Goal: Information Seeking & Learning: Understand process/instructions

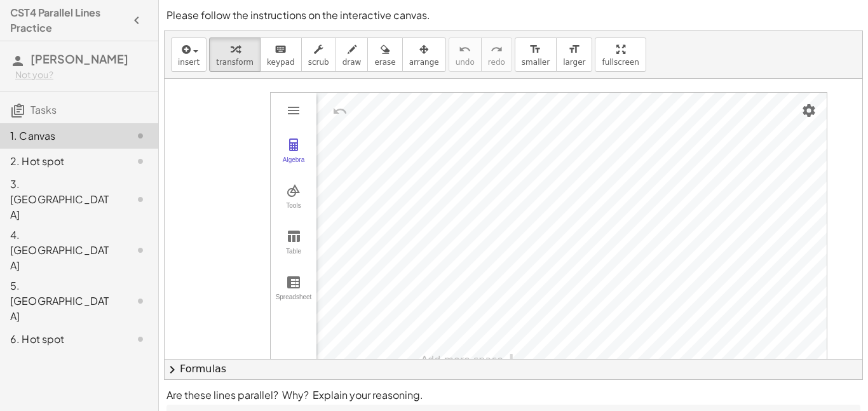
scroll to position [558, 78]
click at [193, 51] on span "button" at bounding box center [195, 51] width 5 height 3
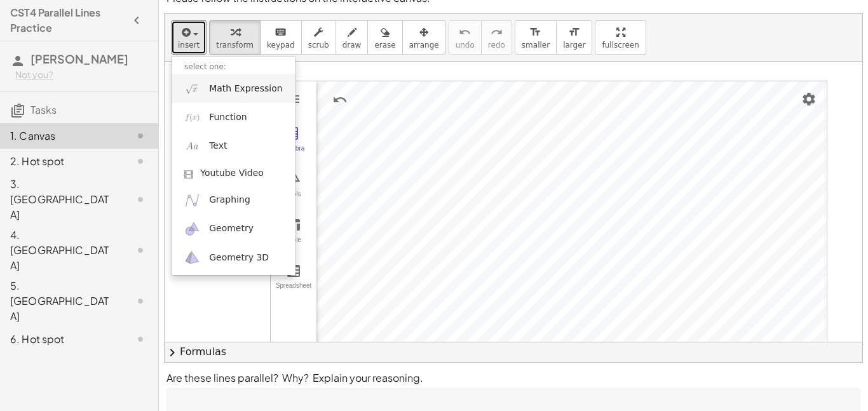
scroll to position [22, 0]
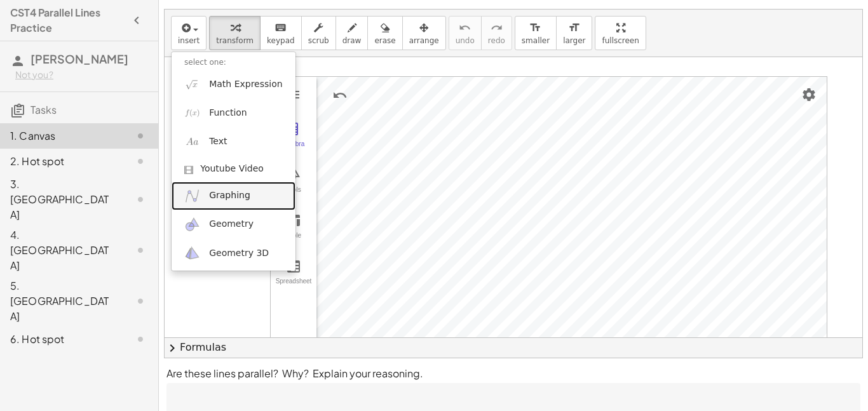
click at [243, 193] on span "Graphing" at bounding box center [229, 195] width 41 height 13
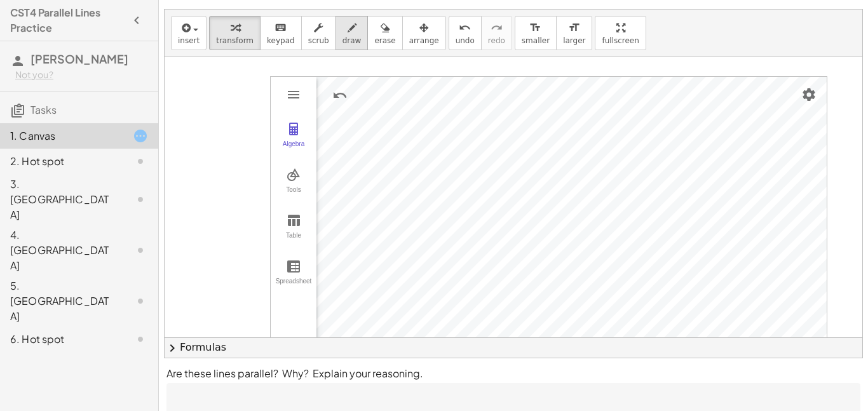
click at [336, 30] on button "draw" at bounding box center [352, 33] width 33 height 34
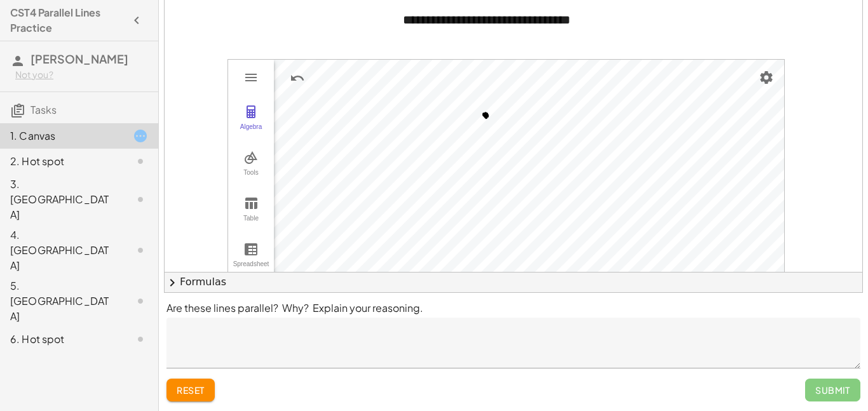
scroll to position [582, 121]
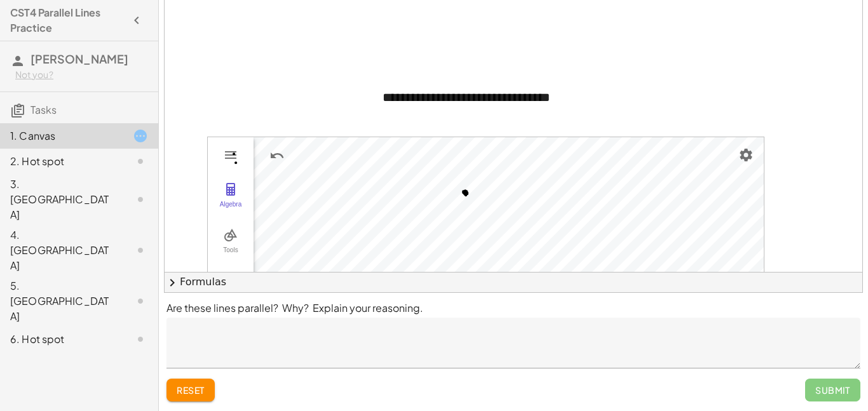
scroll to position [434, 141]
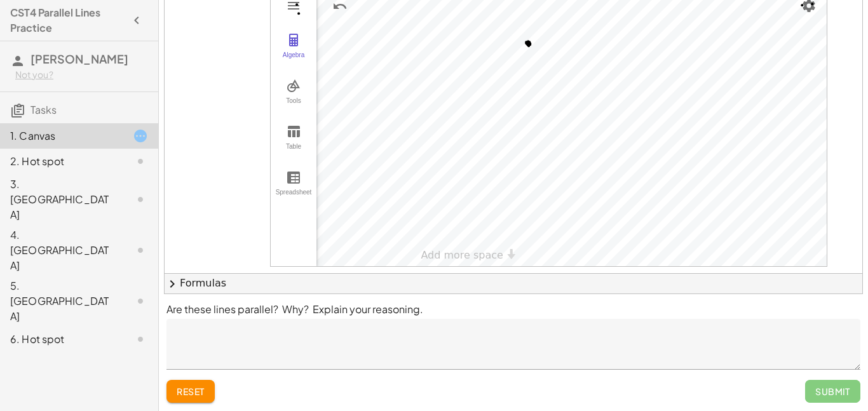
scroll to position [582, 45]
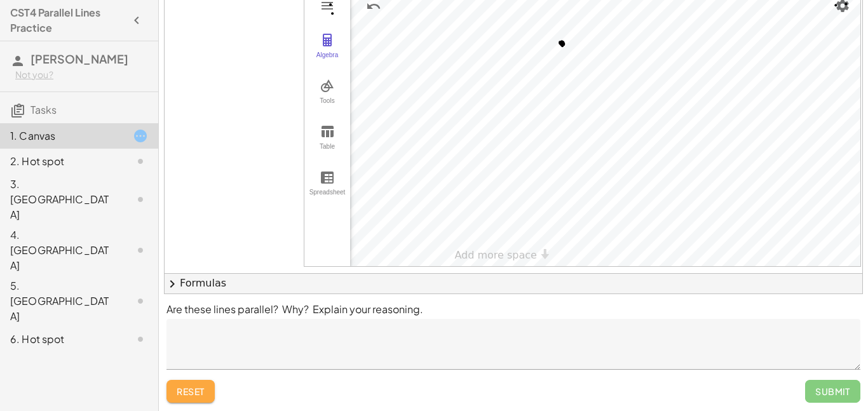
click at [186, 394] on span "reset" at bounding box center [191, 391] width 28 height 11
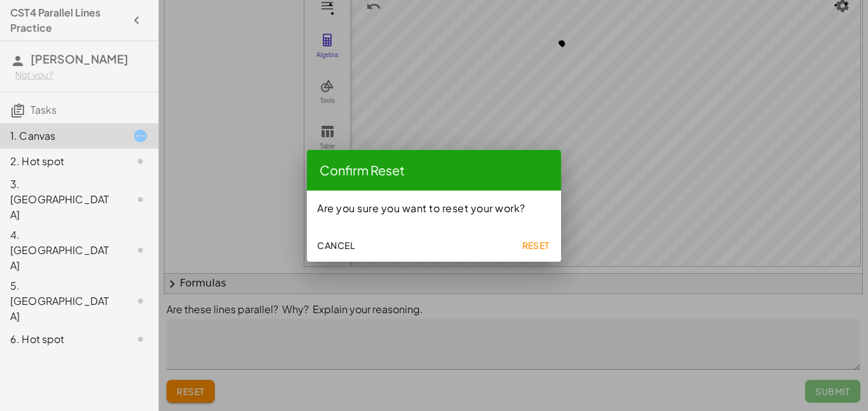
scroll to position [0, 0]
click at [533, 242] on span "Reset" at bounding box center [536, 245] width 28 height 11
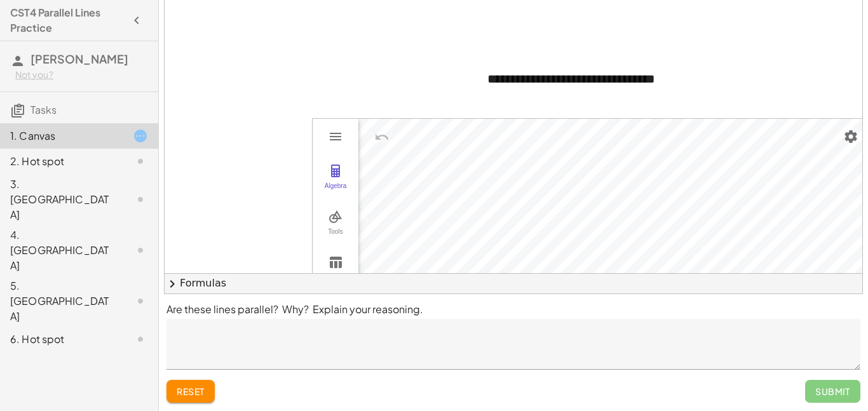
scroll to position [481, 36]
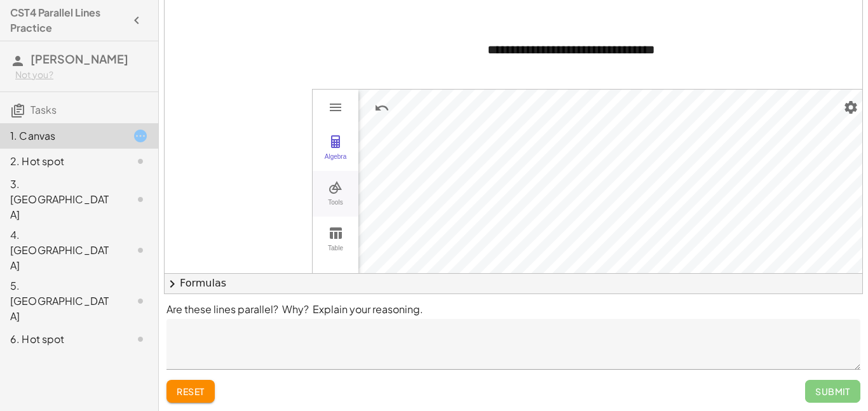
click at [338, 203] on div "Tools" at bounding box center [335, 208] width 41 height 18
click at [398, 189] on img "Point. Select position or line, function, or curve" at bounding box center [394, 194] width 51 height 20
click at [444, 107] on img "Undo" at bounding box center [448, 107] width 15 height 15
click at [446, 113] on img "Undo" at bounding box center [448, 107] width 15 height 15
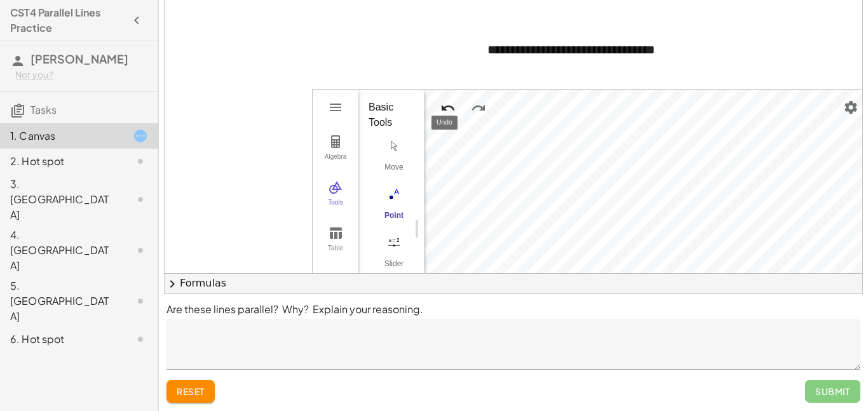
click at [446, 113] on img "Undo" at bounding box center [448, 107] width 15 height 15
click at [446, 112] on img "Undo" at bounding box center [448, 107] width 15 height 15
click at [439, 98] on button "Undo" at bounding box center [448, 108] width 23 height 23
click at [456, 106] on button "Undo" at bounding box center [448, 108] width 23 height 23
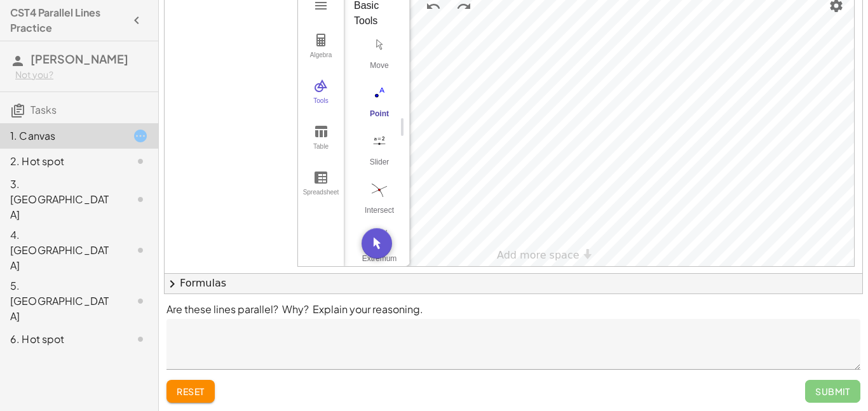
scroll to position [582, 53]
click at [362, 253] on button "Move. Drag or select object" at bounding box center [374, 243] width 31 height 31
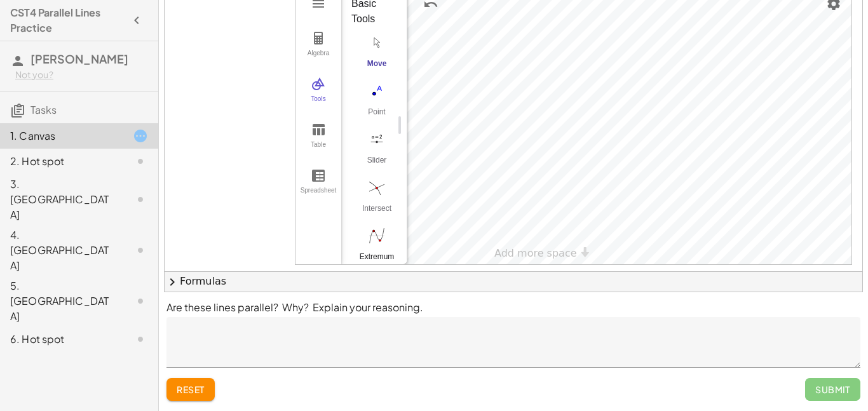
click at [387, 232] on img "Extremum. Select a function" at bounding box center [377, 236] width 51 height 20
click at [384, 55] on button "Line" at bounding box center [377, 55] width 51 height 46
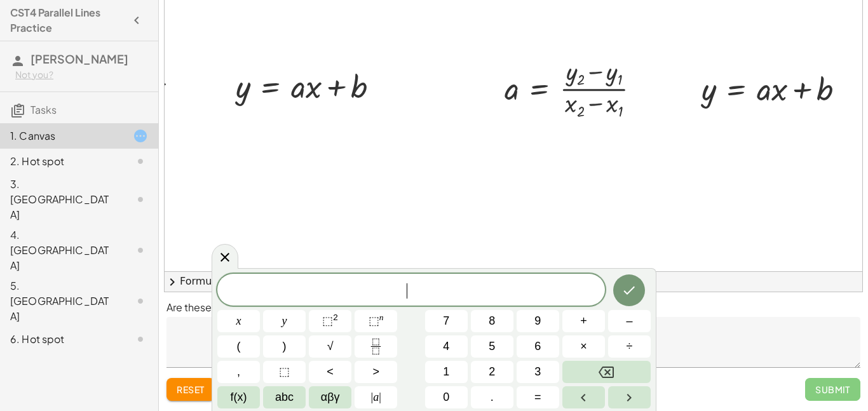
scroll to position [205, 139]
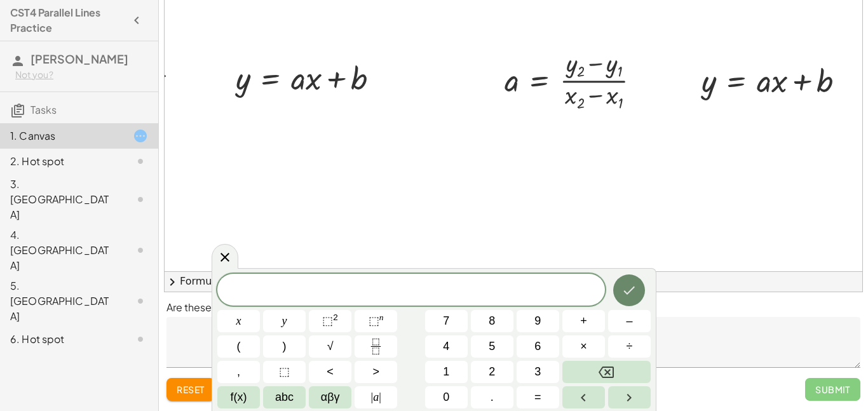
click at [638, 292] on button "Done" at bounding box center [629, 291] width 32 height 32
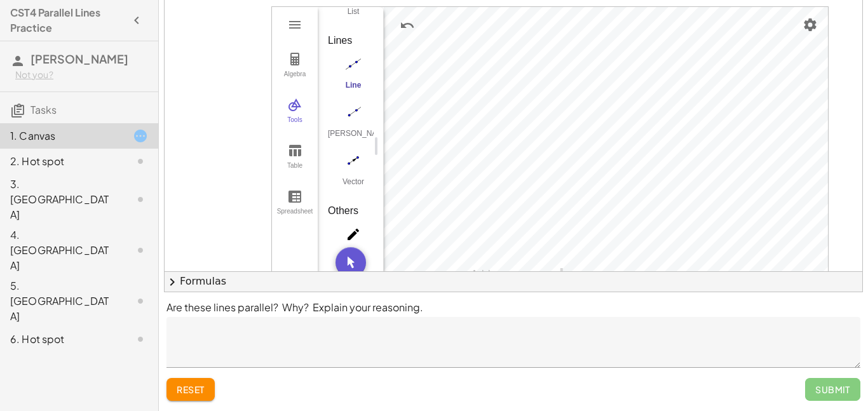
scroll to position [561, 78]
click at [402, 25] on img "Undo" at bounding box center [406, 25] width 15 height 15
click at [354, 250] on img "Move. Drag or select object" at bounding box center [349, 262] width 31 height 31
click at [362, 117] on img "Point. Select position or line, function, or curve" at bounding box center [352, 112] width 51 height 20
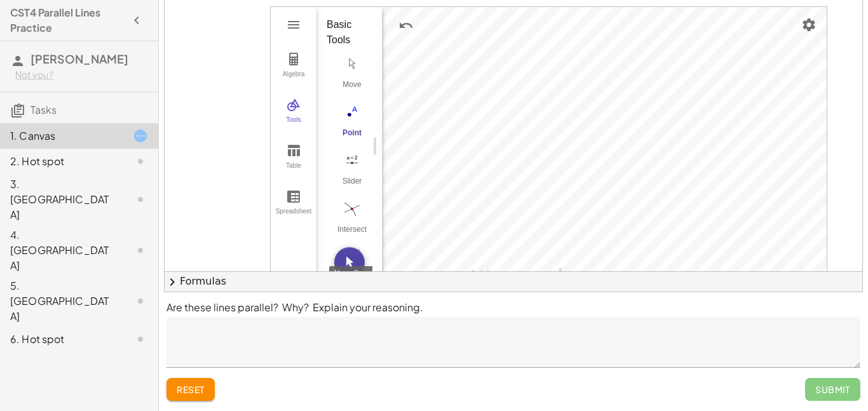
click at [359, 256] on img "Move. Drag or select object" at bounding box center [349, 262] width 31 height 31
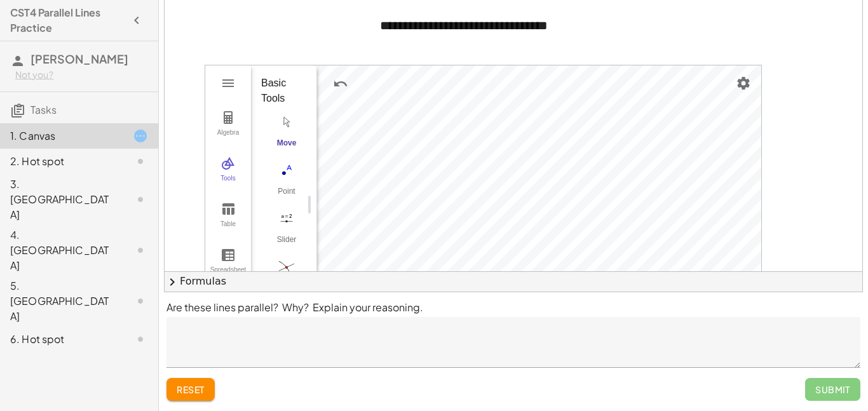
scroll to position [582, 144]
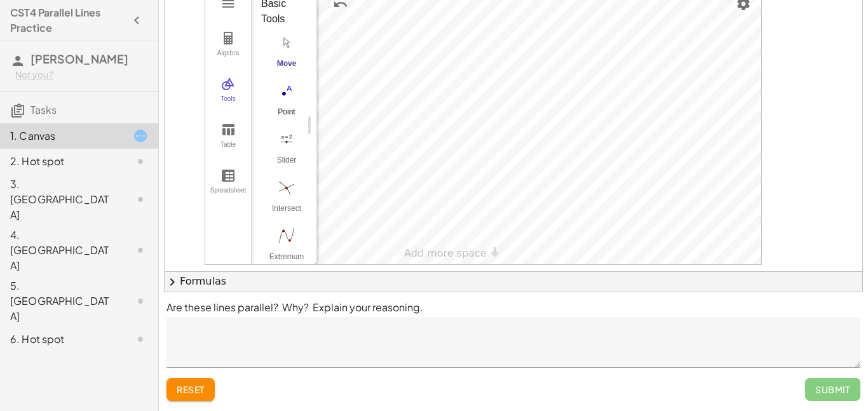
click at [291, 102] on button "Point" at bounding box center [286, 103] width 51 height 46
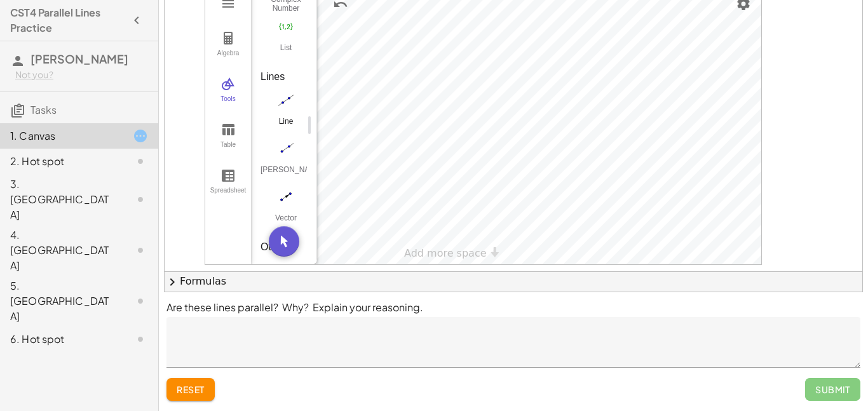
click at [287, 105] on img "Line. Select two points or positions" at bounding box center [286, 100] width 51 height 20
click at [289, 99] on img "Line. Select two points or positions" at bounding box center [286, 100] width 51 height 20
click at [288, 105] on img "Line. Select two points or positions" at bounding box center [286, 100] width 51 height 20
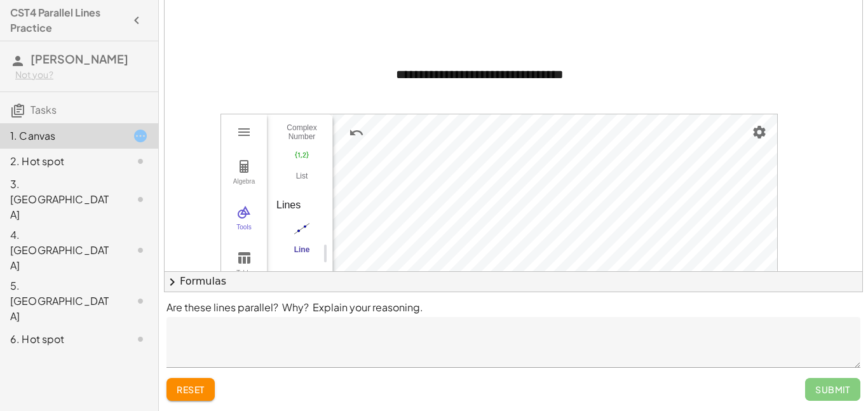
scroll to position [456, 128]
click at [364, 338] on textarea at bounding box center [514, 342] width 694 height 51
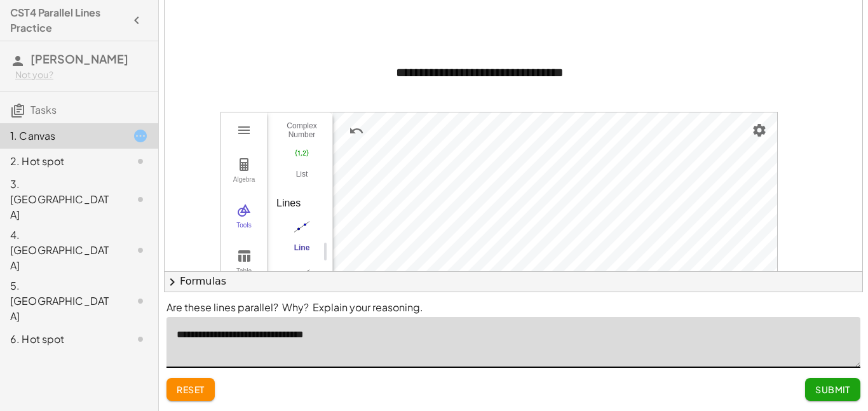
click at [312, 345] on textarea "**********" at bounding box center [514, 342] width 694 height 51
click at [294, 339] on textarea "**********" at bounding box center [514, 342] width 694 height 51
click at [344, 338] on textarea "**********" at bounding box center [514, 342] width 694 height 51
type textarea "**********"
click at [813, 397] on button "Submit" at bounding box center [832, 389] width 55 height 23
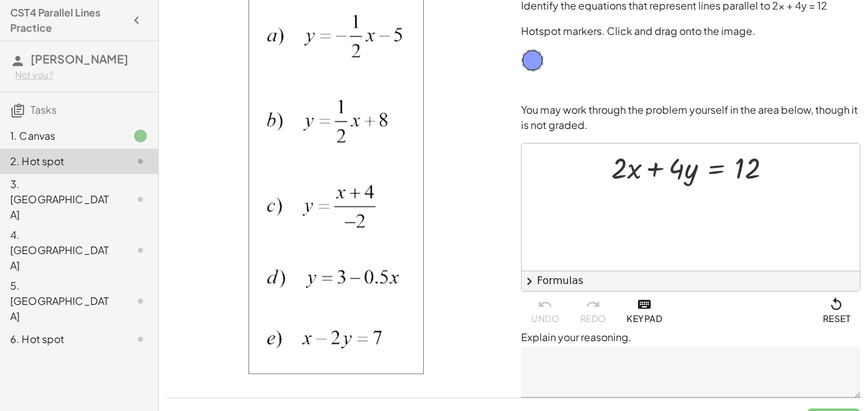
scroll to position [0, 0]
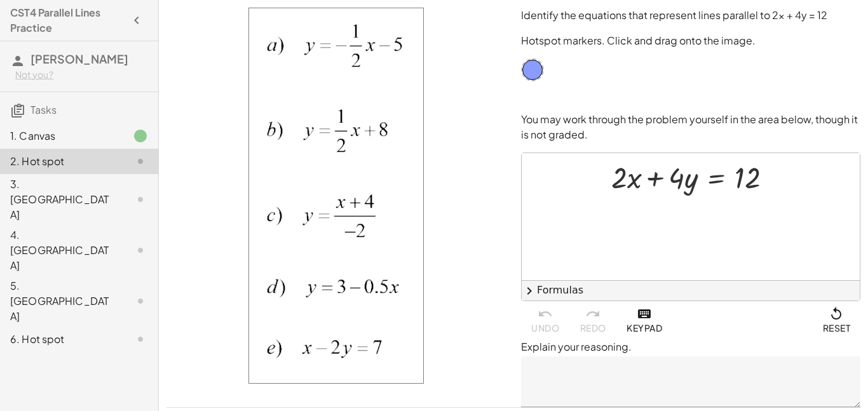
click at [130, 139] on div at bounding box center [131, 135] width 36 height 15
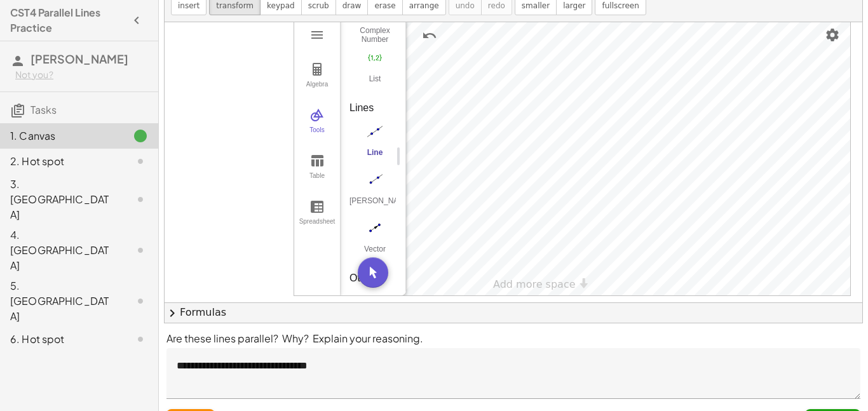
scroll to position [582, 0]
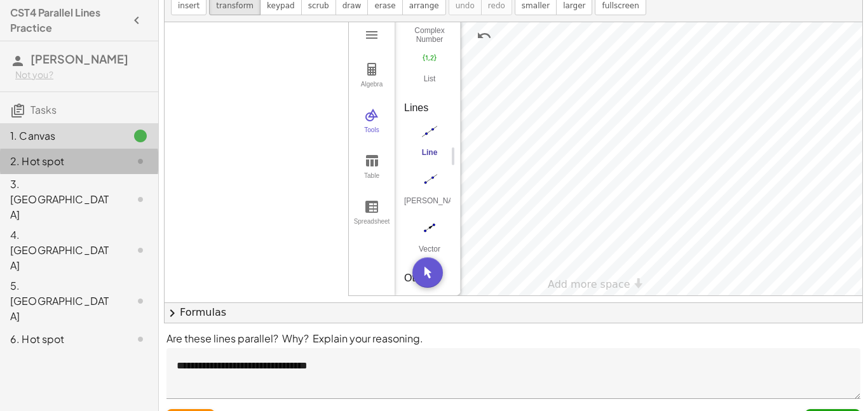
click at [62, 166] on div "2. Hot spot" at bounding box center [61, 161] width 102 height 15
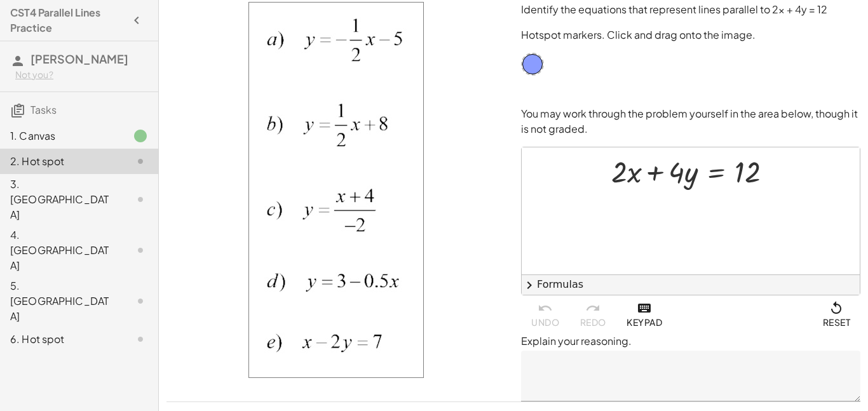
scroll to position [0, 0]
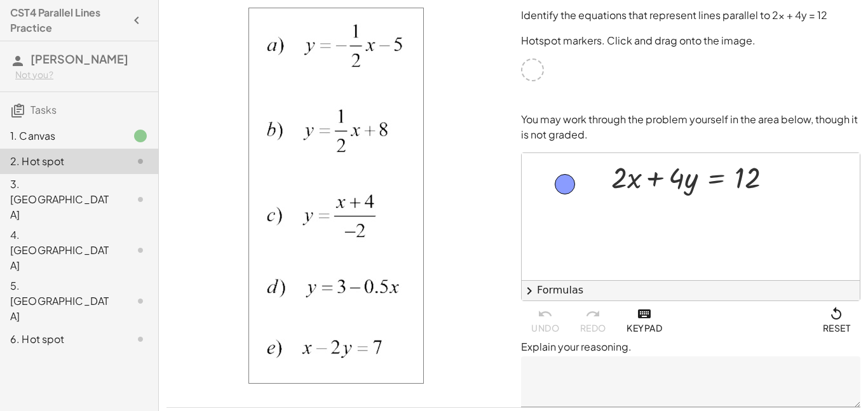
drag, startPoint x: 530, startPoint y: 69, endPoint x: 562, endPoint y: 183, distance: 118.9
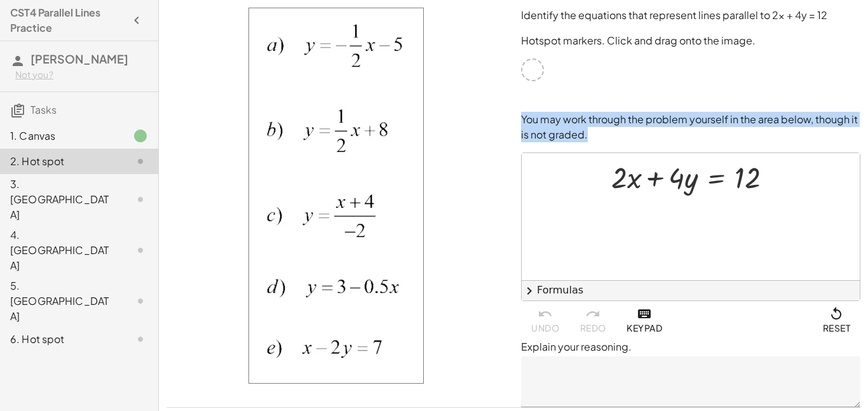
drag, startPoint x: 533, startPoint y: 73, endPoint x: 548, endPoint y: 207, distance: 134.9
click at [548, 207] on div "Identify the equations that represent lines parallel to 2x + 4y = 12 Hotspot ma…" at bounding box center [691, 207] width 355 height 415
click at [545, 210] on div at bounding box center [691, 216] width 338 height 127
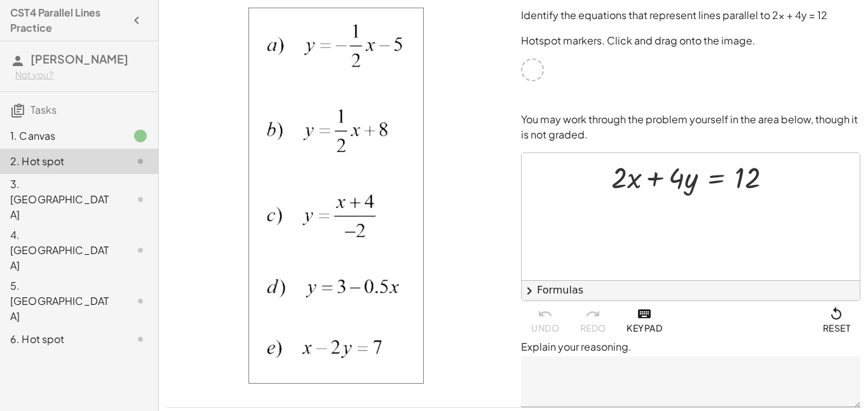
click at [538, 310] on div "undo redo Keypad Reset" at bounding box center [690, 320] width 339 height 38
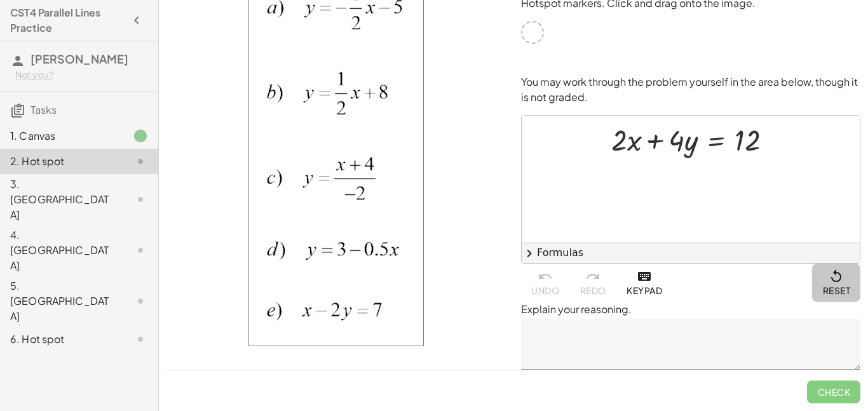
click at [842, 277] on icon "button" at bounding box center [836, 277] width 15 height 15
click at [835, 287] on span "Reset" at bounding box center [837, 283] width 28 height 27
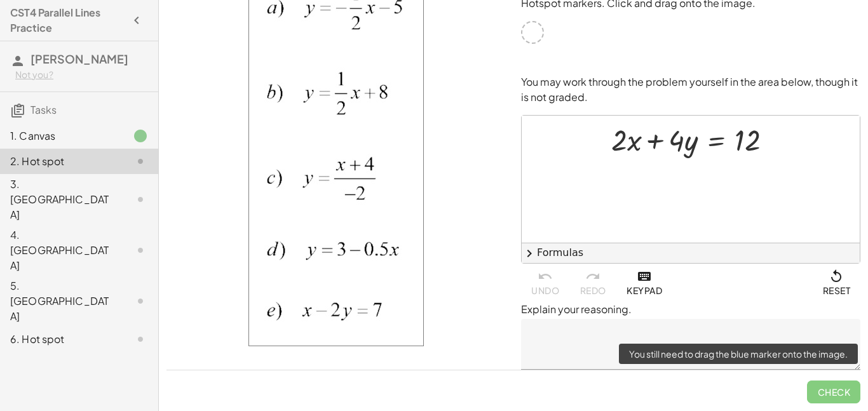
click at [814, 397] on span "Check" at bounding box center [833, 387] width 53 height 33
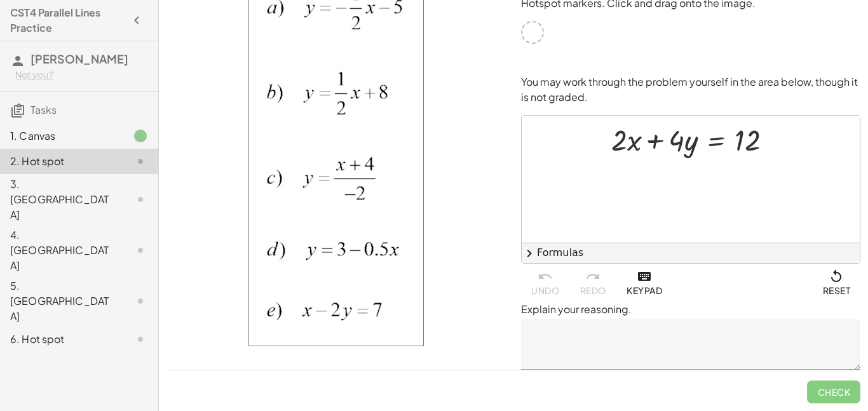
drag, startPoint x: 554, startPoint y: 149, endPoint x: 484, endPoint y: 101, distance: 84.6
click at [484, 101] on div "Identify the equations that represent lines parallel to 2x + 4y = 12 Hotspot ma…" at bounding box center [513, 169] width 709 height 415
drag, startPoint x: 554, startPoint y: 153, endPoint x: 535, endPoint y: 154, distance: 19.8
click at [535, 154] on div at bounding box center [691, 179] width 338 height 127
drag, startPoint x: 547, startPoint y: 154, endPoint x: 551, endPoint y: 264, distance: 110.7
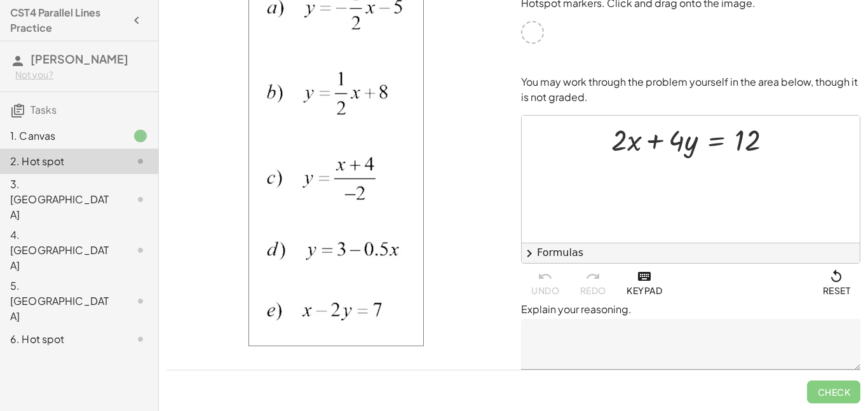
click at [551, 264] on div "+ · 2 · x + · 4 · y = 12 × chevron_right Formulas Drag one side of a formula on…" at bounding box center [690, 208] width 339 height 187
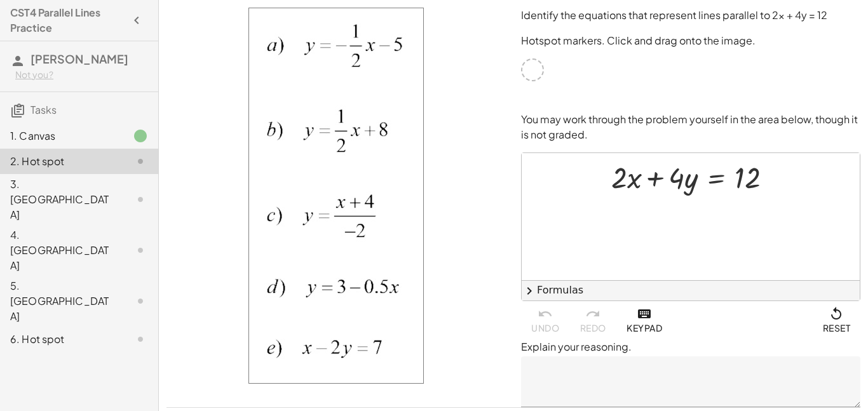
scroll to position [0, 0]
click at [715, 212] on icon at bounding box center [716, 207] width 11 height 11
click at [715, 210] on span "×" at bounding box center [717, 207] width 8 height 18
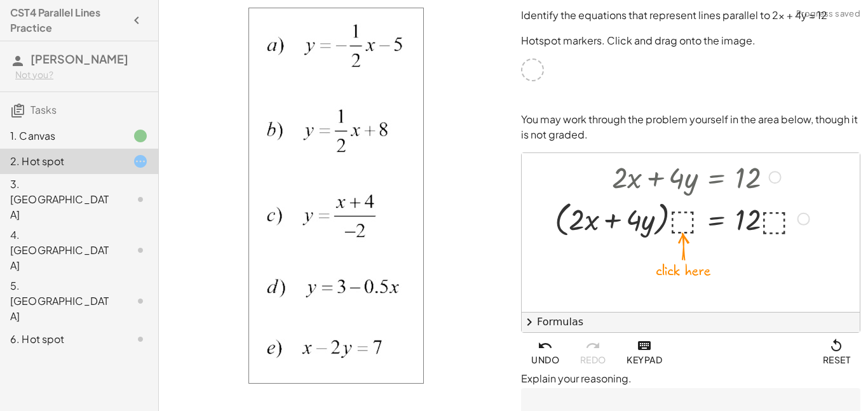
click at [682, 224] on div at bounding box center [684, 218] width 270 height 44
click at [680, 243] on div at bounding box center [691, 232] width 338 height 159
click at [676, 228] on div at bounding box center [684, 218] width 270 height 44
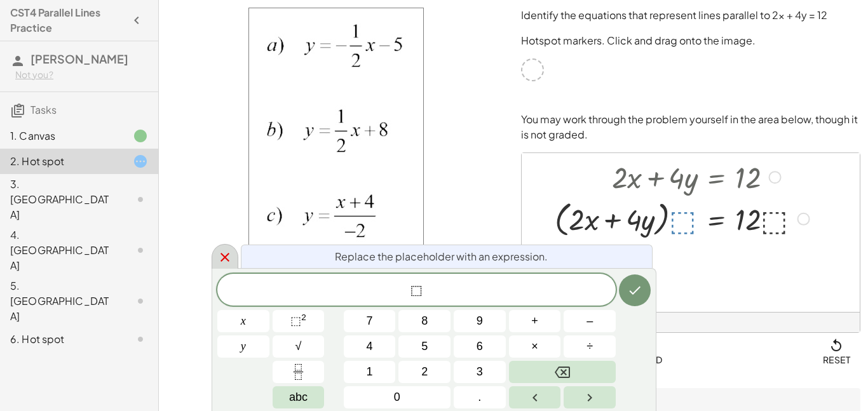
click at [218, 267] on div at bounding box center [225, 256] width 27 height 25
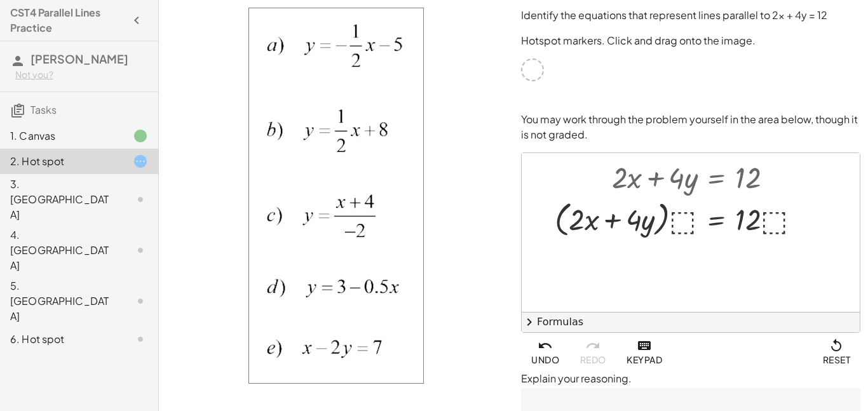
click at [835, 358] on span "Reset" at bounding box center [837, 352] width 28 height 27
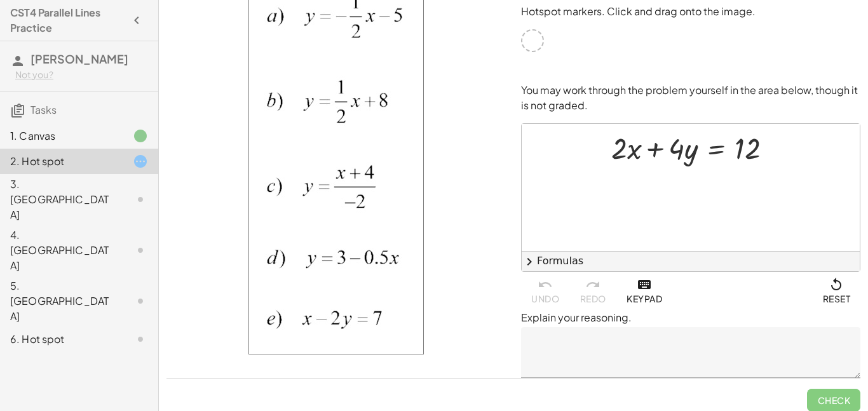
scroll to position [0, 0]
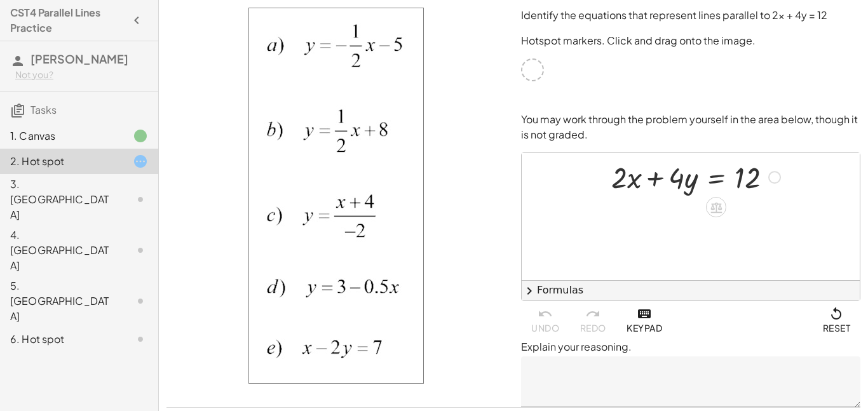
click at [629, 184] on div at bounding box center [697, 175] width 184 height 39
click at [626, 182] on div at bounding box center [697, 175] width 184 height 39
click at [621, 184] on div at bounding box center [697, 175] width 184 height 39
click at [719, 211] on icon at bounding box center [716, 207] width 11 height 11
click at [771, 213] on div at bounding box center [767, 207] width 20 height 20
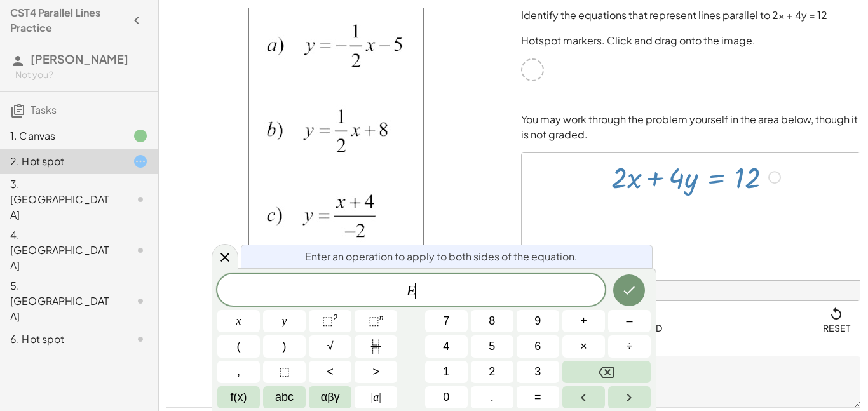
scroll to position [1, 0]
click at [636, 304] on button "Done" at bounding box center [629, 291] width 32 height 32
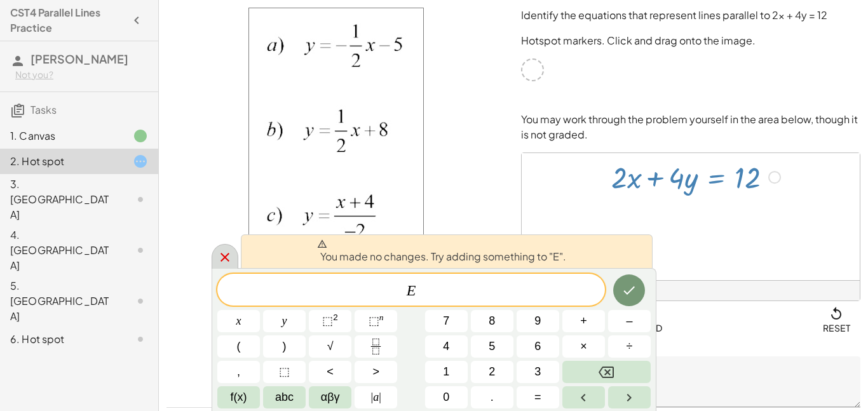
click at [220, 257] on icon at bounding box center [224, 257] width 15 height 15
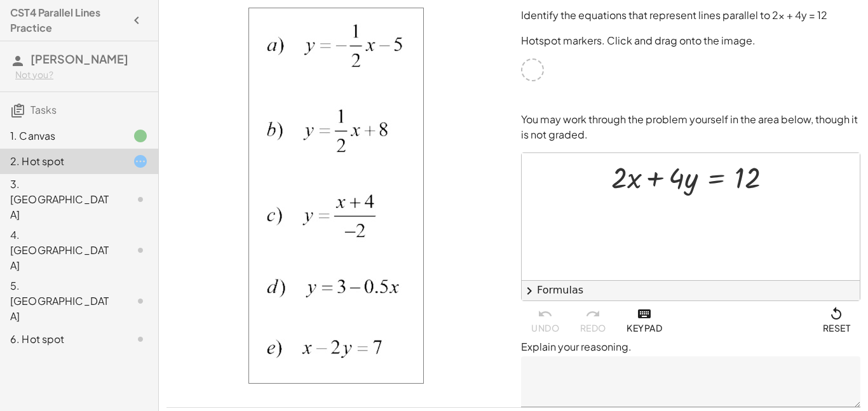
click at [839, 313] on icon "button" at bounding box center [836, 314] width 15 height 15
click at [830, 311] on icon "button" at bounding box center [836, 314] width 15 height 15
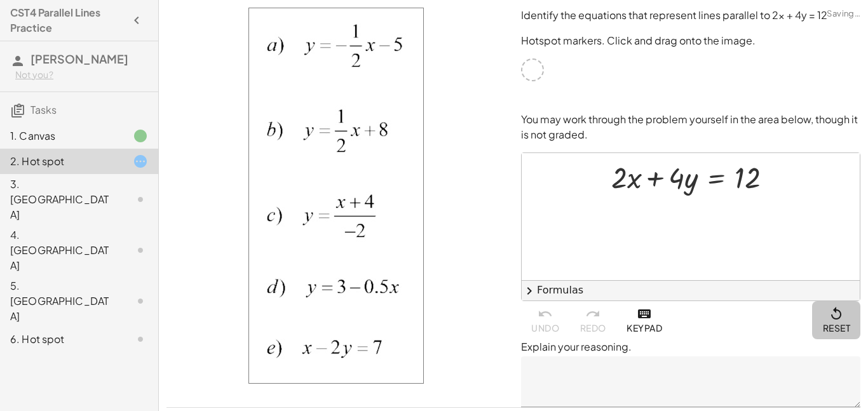
click at [830, 311] on icon "button" at bounding box center [836, 314] width 15 height 15
click at [621, 186] on div at bounding box center [697, 175] width 184 height 39
click at [629, 171] on div at bounding box center [697, 175] width 184 height 39
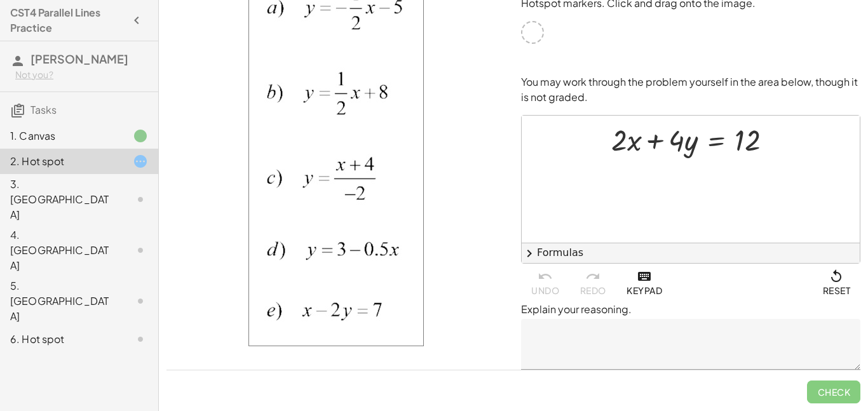
drag, startPoint x: 549, startPoint y: 139, endPoint x: 463, endPoint y: 170, distance: 91.5
click at [463, 170] on div "Identify the equations that represent lines parallel to 2x + 4y = 12 Hotspot ma…" at bounding box center [513, 169] width 709 height 415
click at [544, 256] on button "chevron_right Formulas" at bounding box center [691, 253] width 338 height 20
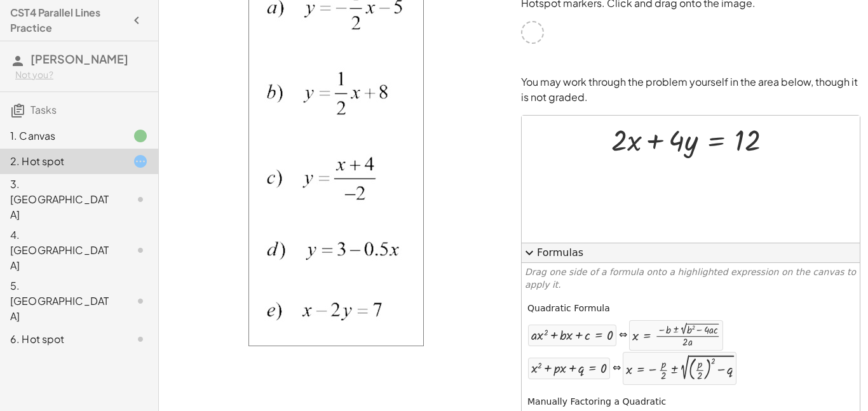
drag, startPoint x: 544, startPoint y: 256, endPoint x: 570, endPoint y: 252, distance: 26.3
click at [570, 252] on button "expand_more Formulas" at bounding box center [691, 253] width 338 height 20
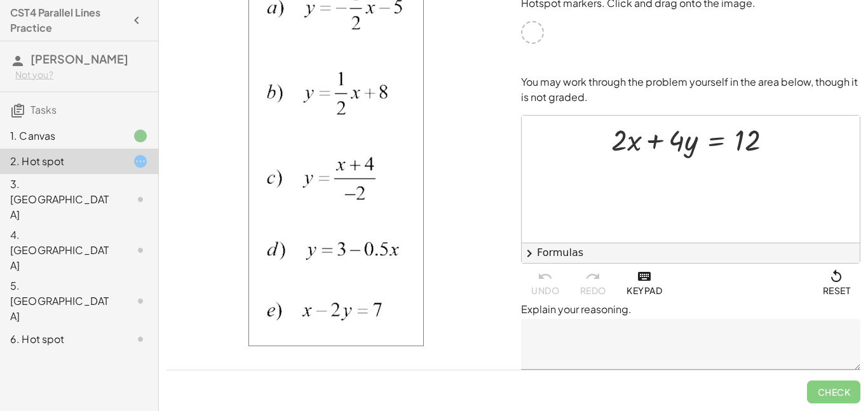
click at [570, 254] on button "chevron_right Formulas" at bounding box center [691, 253] width 338 height 20
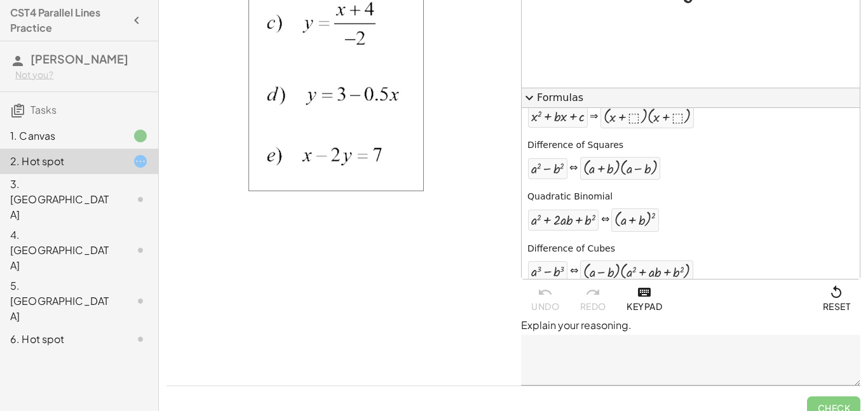
scroll to position [209, 0]
